Goal: Find specific page/section: Find specific page/section

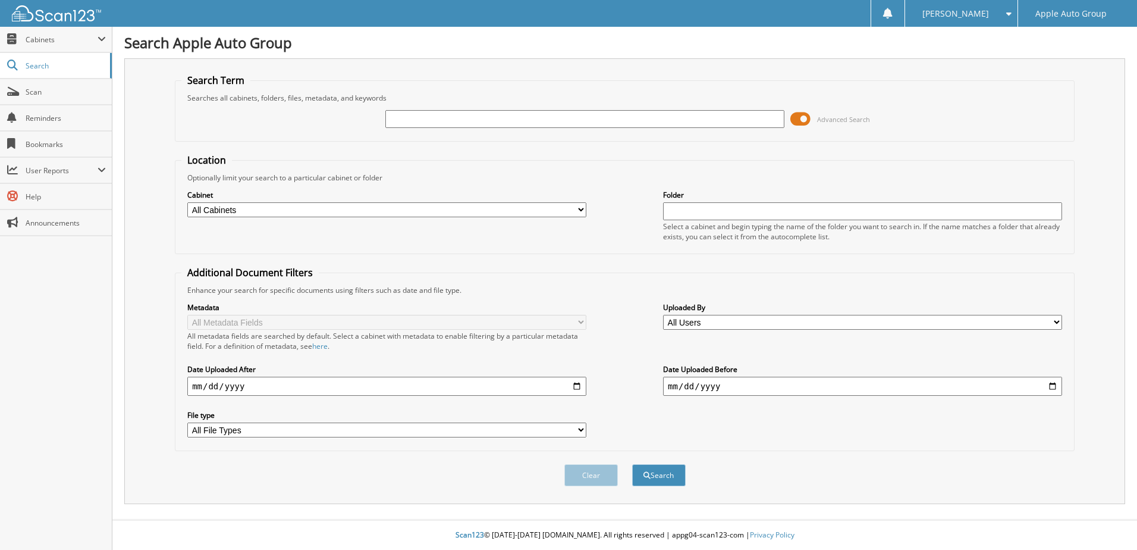
click at [496, 120] on input "text" at bounding box center [584, 119] width 399 height 18
type input "22932"
click at [632, 464] on button "Search" at bounding box center [659, 475] width 54 height 22
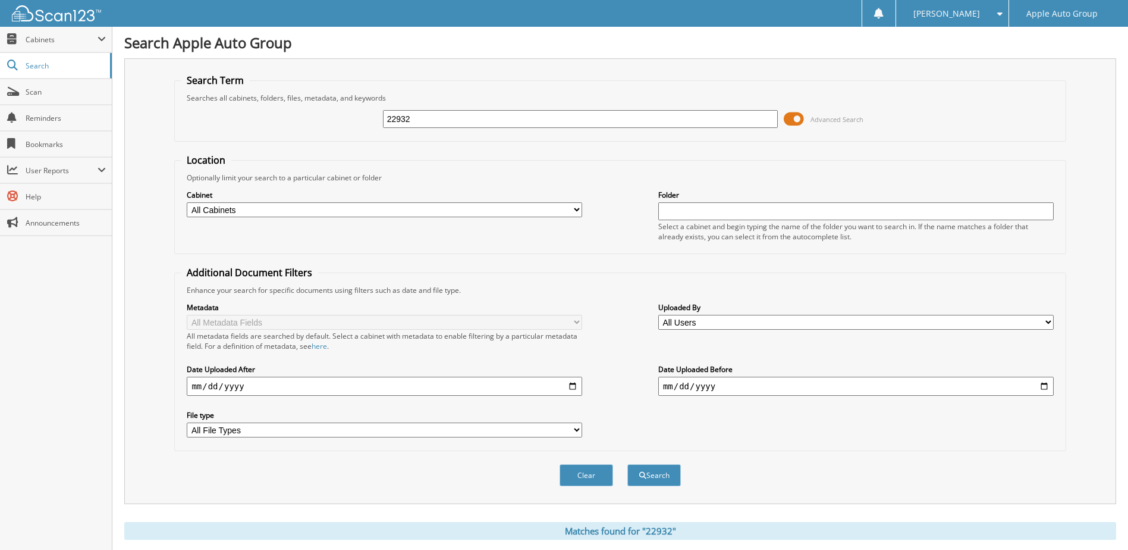
click at [419, 114] on input "22932" at bounding box center [581, 119] width 396 height 18
type input "d6295z"
click at [628, 464] on button "Search" at bounding box center [655, 475] width 54 height 22
click at [485, 122] on input "d6295z" at bounding box center [581, 119] width 396 height 18
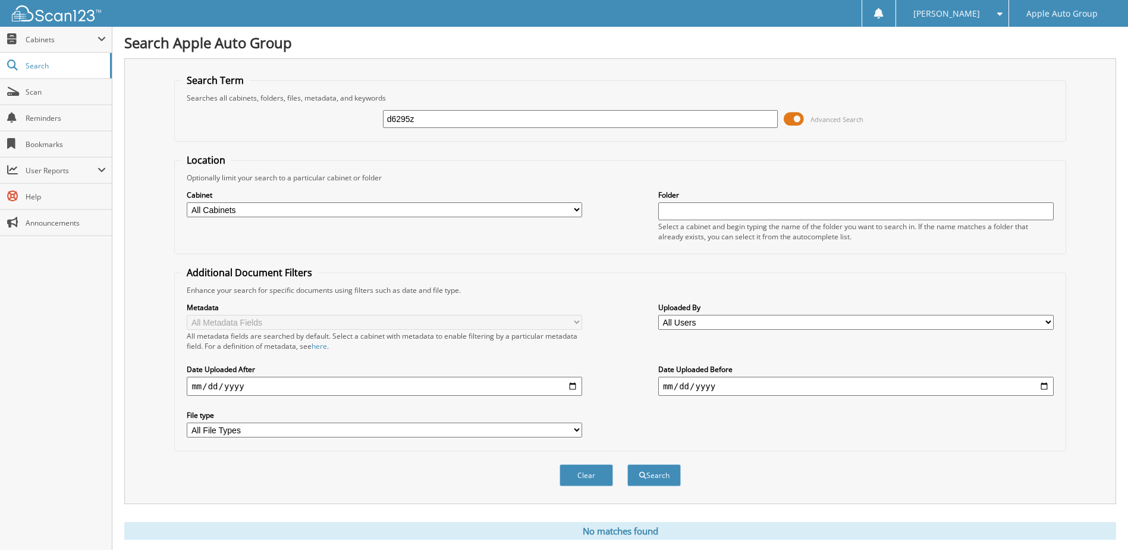
click at [485, 122] on input "d6295z" at bounding box center [581, 119] width 396 height 18
type input "465042"
click at [628, 464] on button "Search" at bounding box center [655, 475] width 54 height 22
